Goal: Check status: Check status

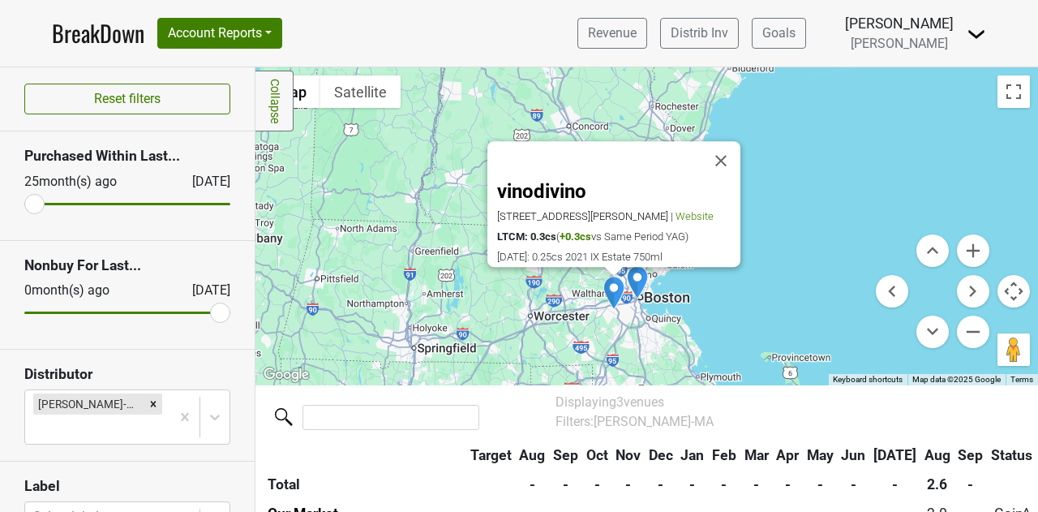
scroll to position [73, 0]
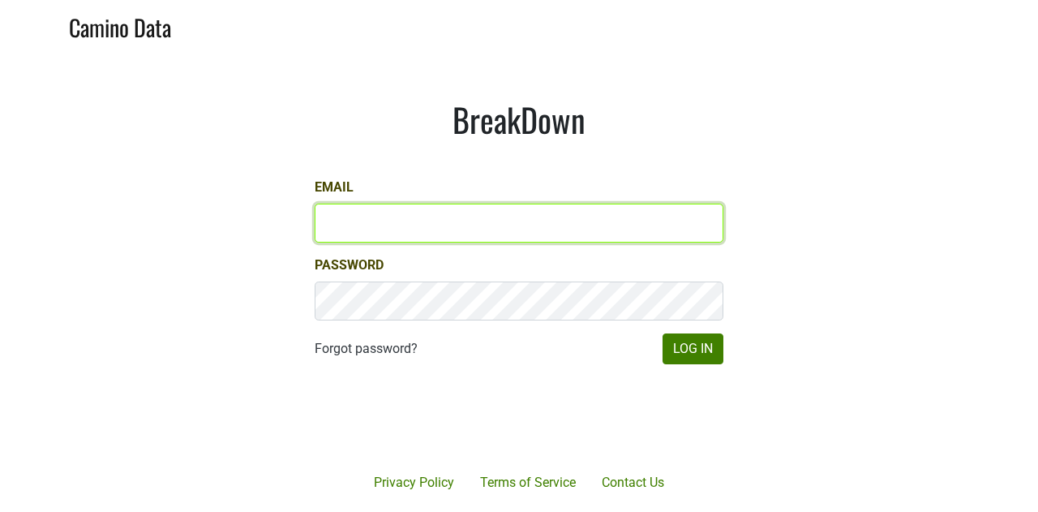
click at [365, 212] on input "Email" at bounding box center [519, 222] width 409 height 39
type input "[PERSON_NAME][EMAIL_ADDRESS][DOMAIN_NAME]"
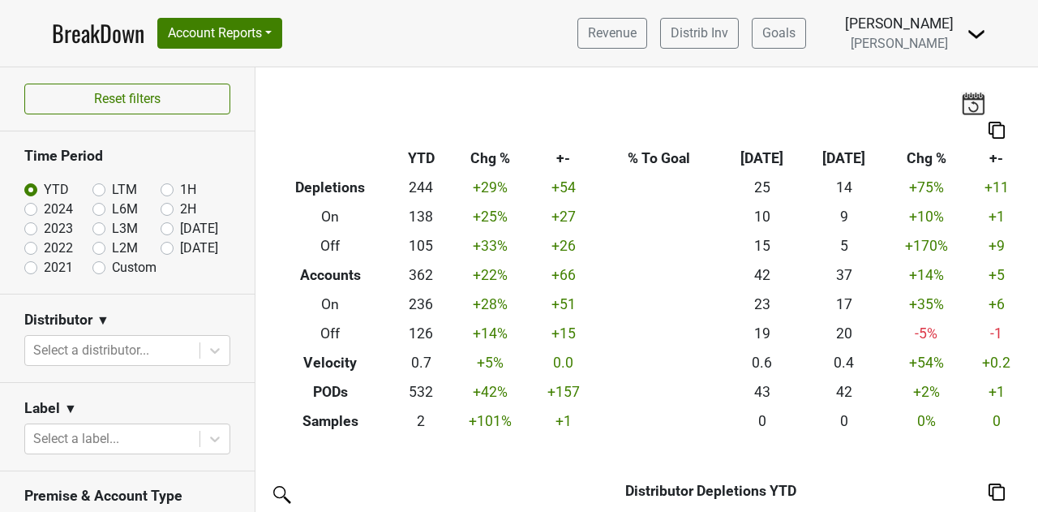
click at [51, 203] on label "2024" at bounding box center [58, 208] width 29 height 19
click at [51, 203] on input "2024" at bounding box center [56, 207] width 65 height 16
radio input "true"
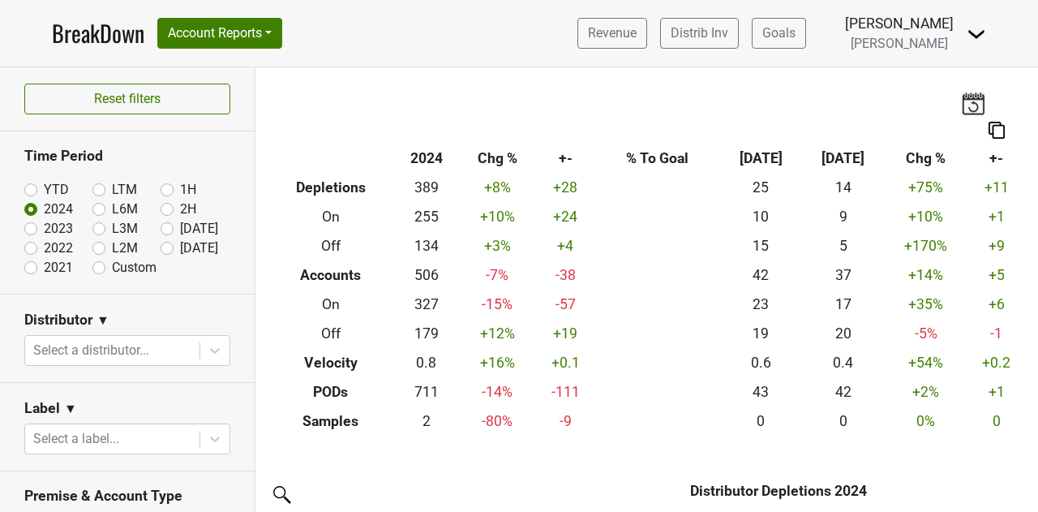
click at [50, 189] on label "YTD" at bounding box center [56, 189] width 25 height 19
click at [50, 189] on input "YTD" at bounding box center [56, 188] width 65 height 16
radio input "true"
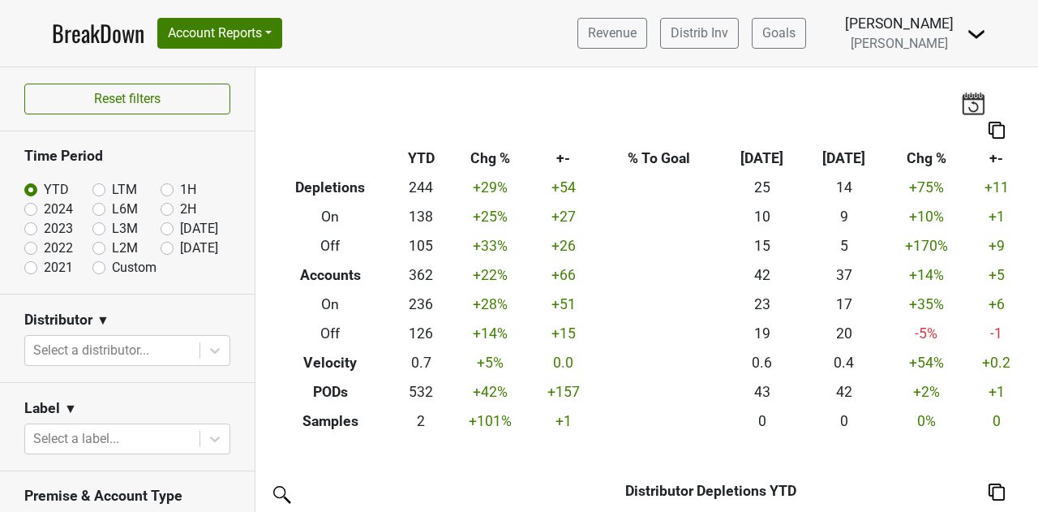
click at [56, 210] on label "2024" at bounding box center [58, 208] width 29 height 19
click at [56, 210] on input "2024" at bounding box center [56, 207] width 65 height 16
radio input "true"
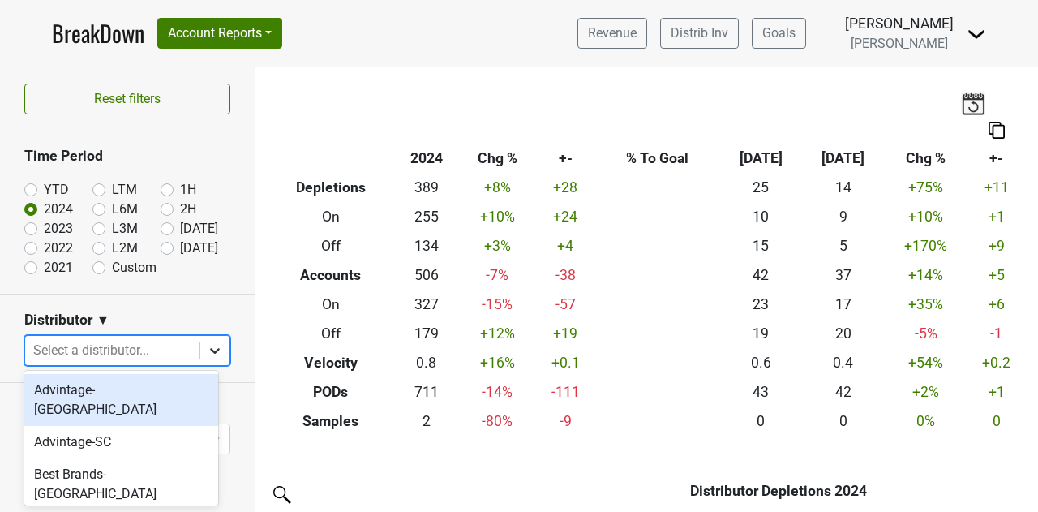
click at [201, 359] on div at bounding box center [214, 350] width 29 height 29
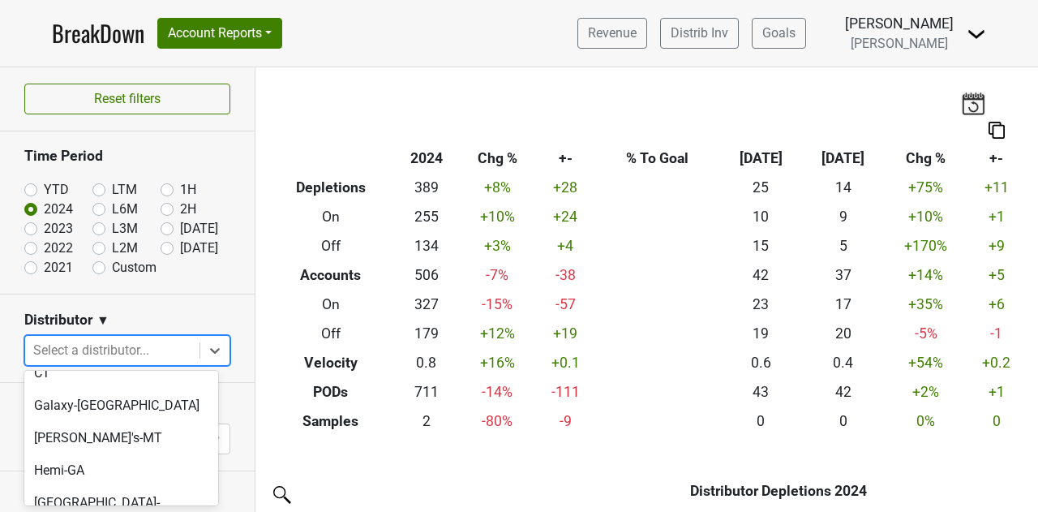
scroll to position [227, 0]
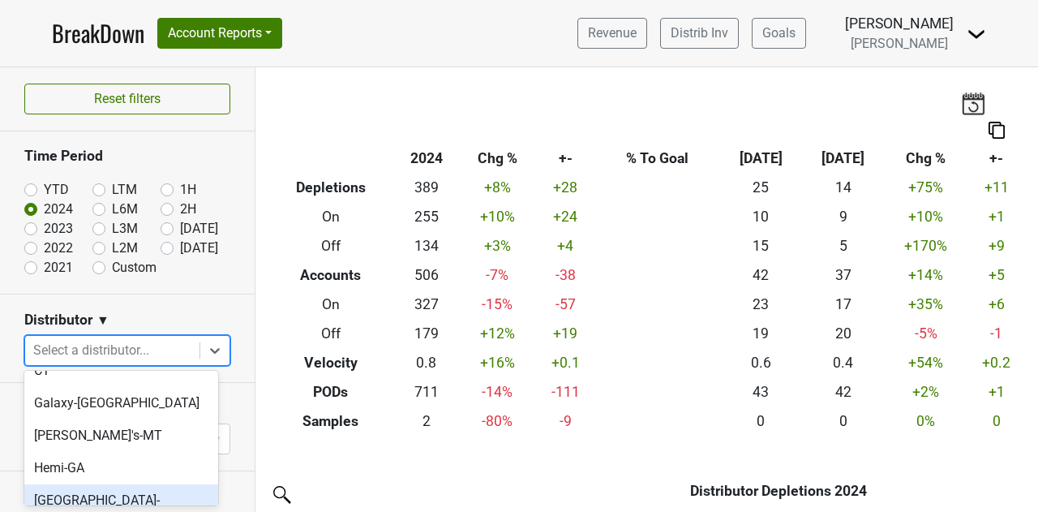
click at [154, 484] on div "[GEOGRAPHIC_DATA]-[GEOGRAPHIC_DATA]" at bounding box center [121, 510] width 194 height 52
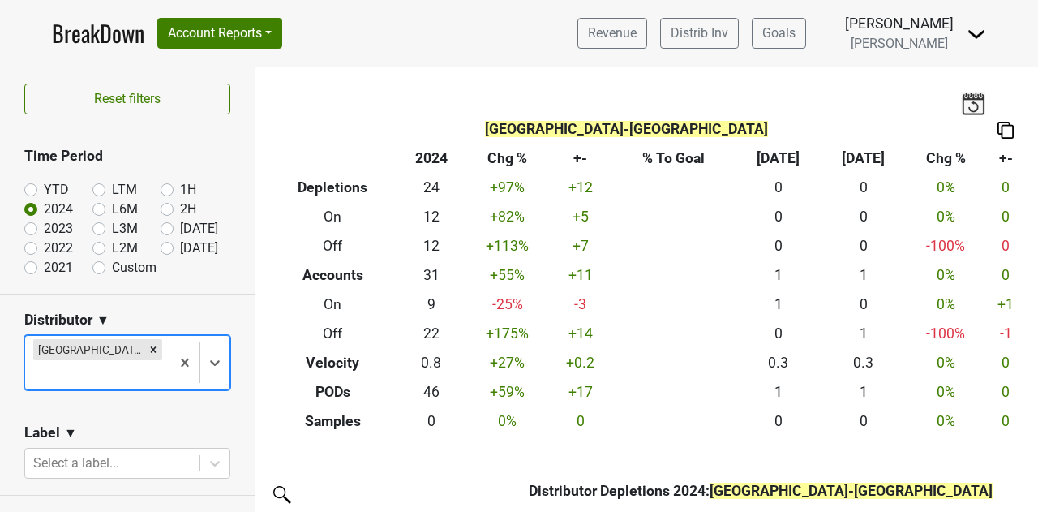
click at [44, 226] on label "2023" at bounding box center [58, 228] width 29 height 19
click at [27, 226] on input "2023" at bounding box center [56, 227] width 65 height 16
radio input "true"
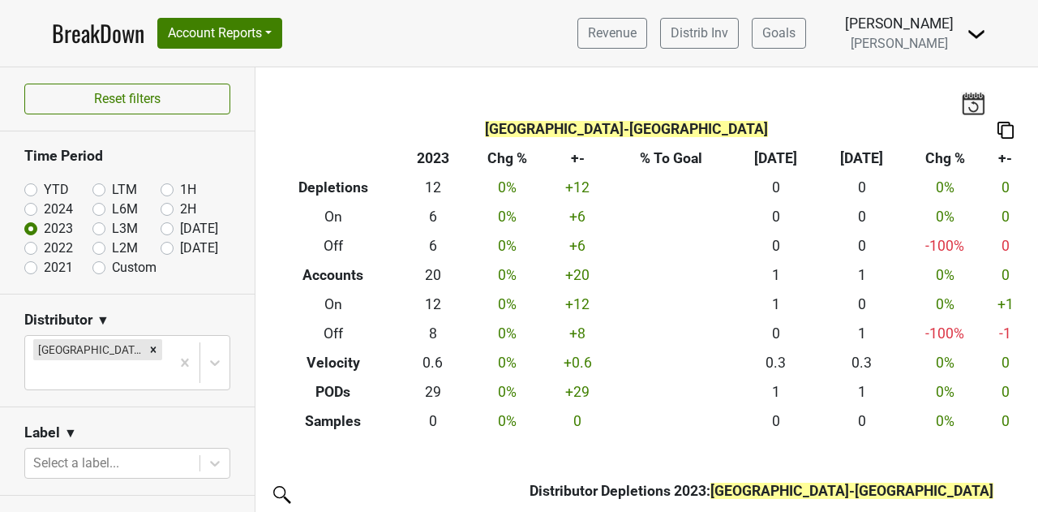
click at [44, 242] on label "2022" at bounding box center [58, 247] width 29 height 19
click at [32, 242] on input "2022" at bounding box center [56, 246] width 65 height 16
radio input "true"
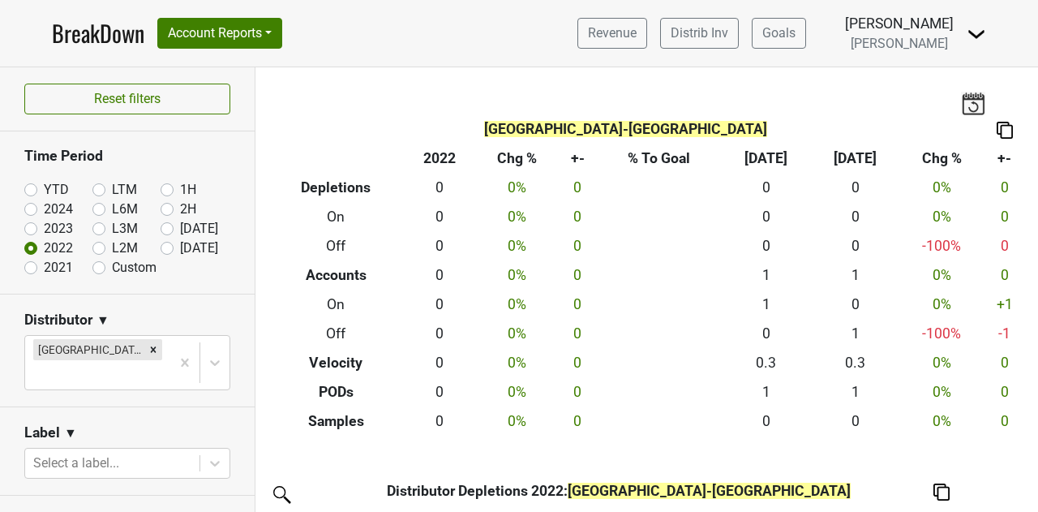
click at [44, 185] on label "YTD" at bounding box center [56, 189] width 25 height 19
click at [34, 185] on input "YTD" at bounding box center [56, 188] width 65 height 16
radio input "true"
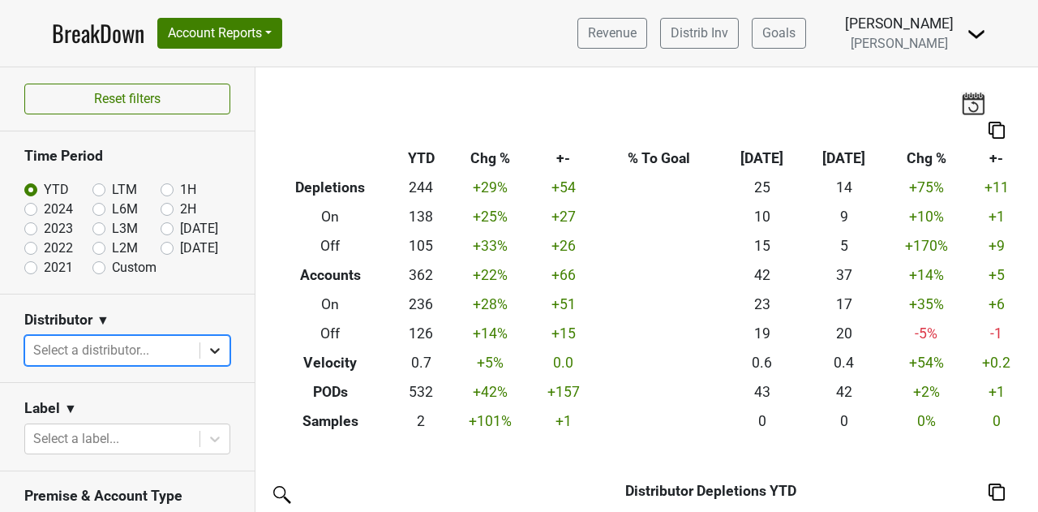
click at [207, 352] on icon at bounding box center [215, 350] width 16 height 16
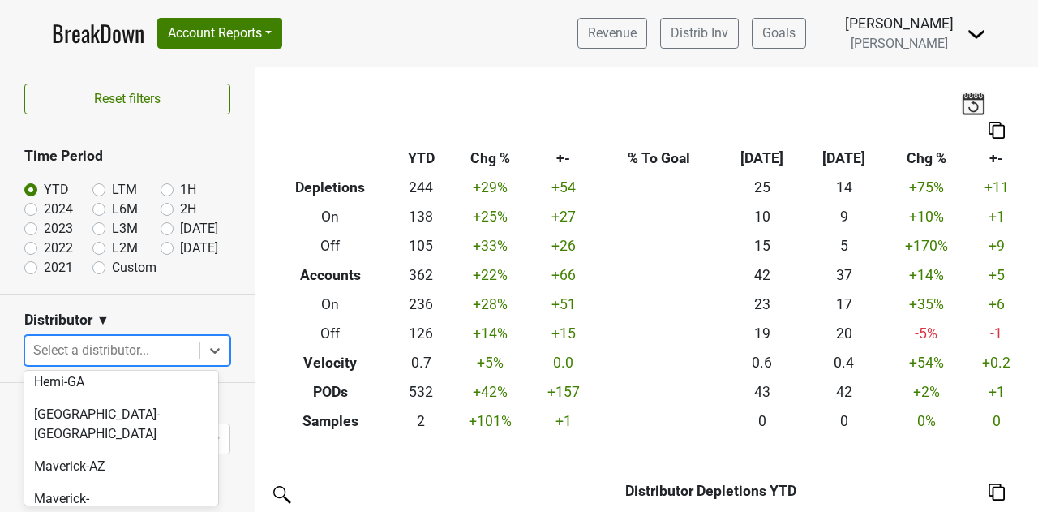
scroll to position [333, 0]
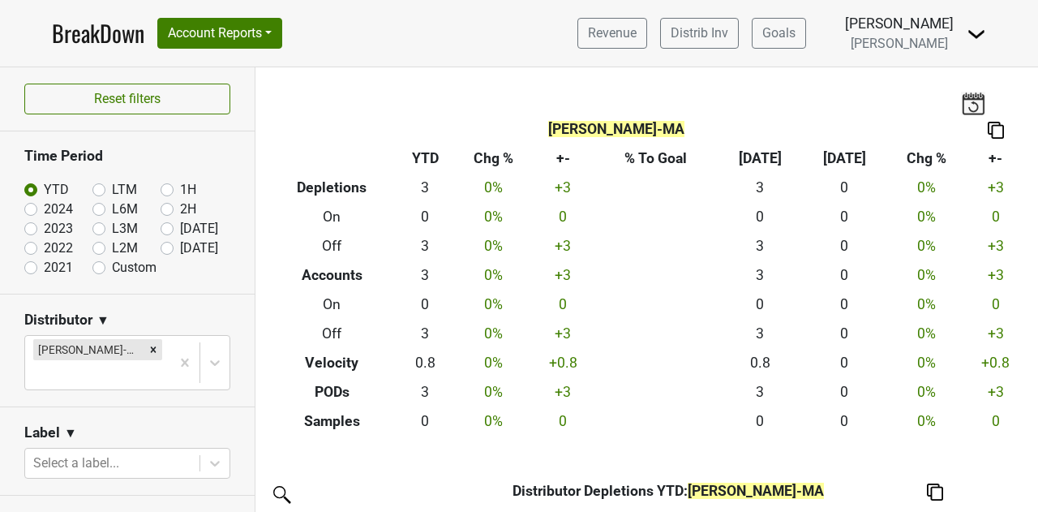
click at [46, 212] on label "2024" at bounding box center [58, 208] width 29 height 19
click at [46, 212] on input "2024" at bounding box center [56, 207] width 65 height 16
radio input "true"
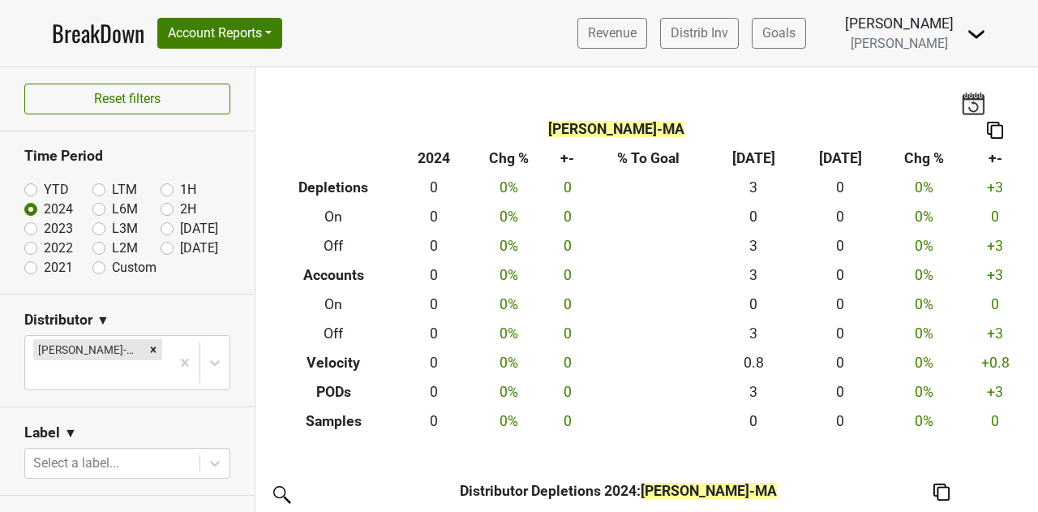
click at [44, 231] on label "2023" at bounding box center [58, 228] width 29 height 19
click at [33, 231] on input "2023" at bounding box center [56, 227] width 65 height 16
radio input "true"
click at [44, 191] on label "YTD" at bounding box center [56, 189] width 25 height 19
click at [28, 191] on input "YTD" at bounding box center [56, 188] width 65 height 16
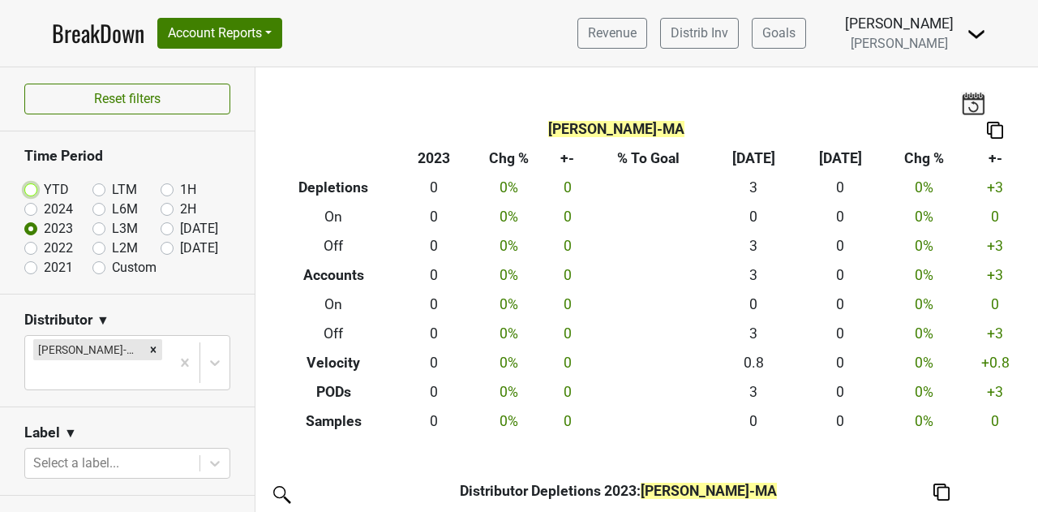
radio input "true"
